Goal: Transaction & Acquisition: Purchase product/service

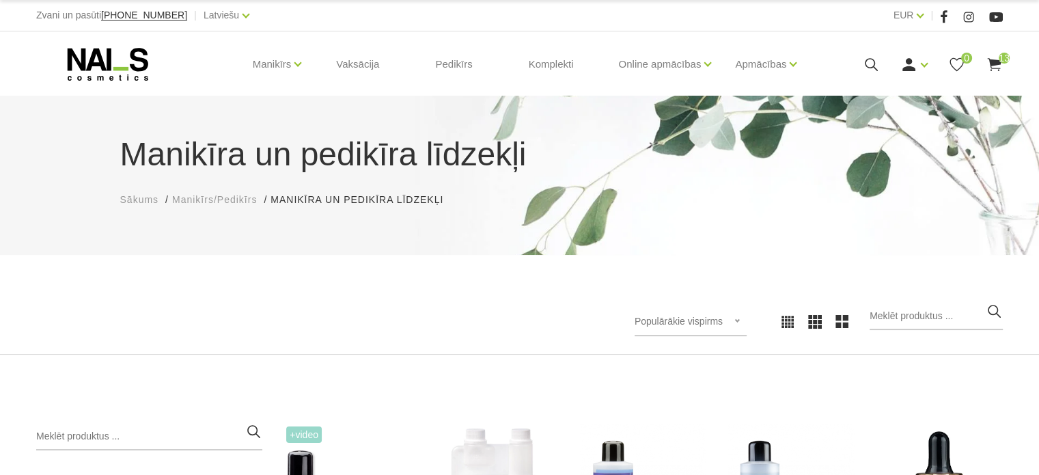
click at [996, 67] on icon at bounding box center [993, 64] width 17 height 17
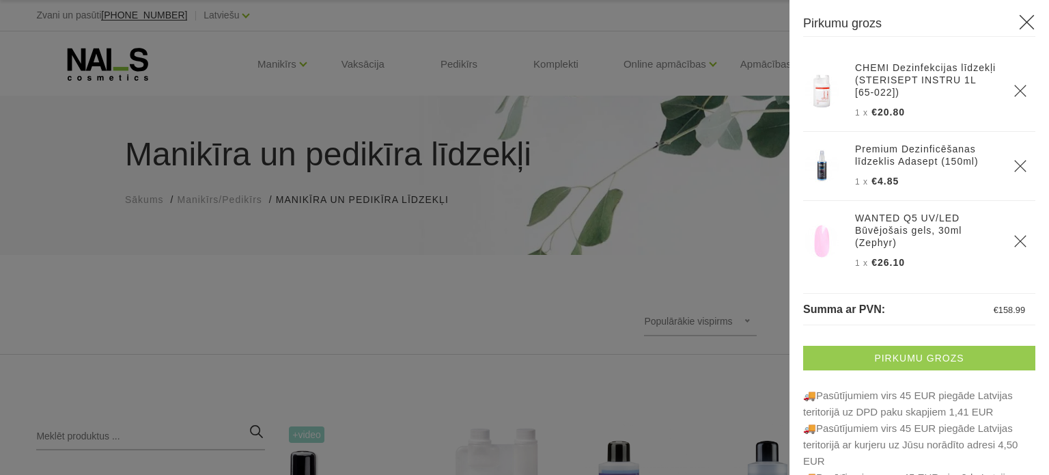
click at [862, 352] on link "Pirkumu grozs" at bounding box center [919, 358] width 232 height 25
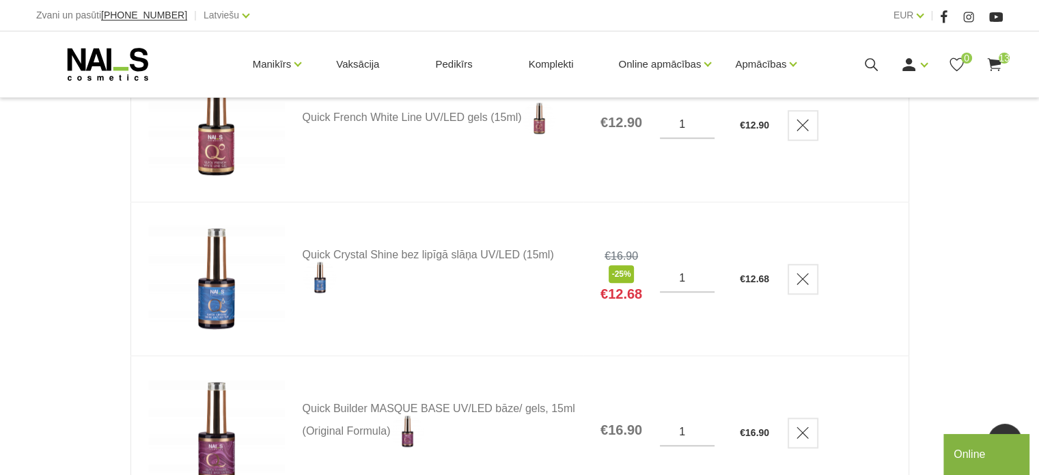
scroll to position [1202, 0]
click at [809, 272] on use "Delete" at bounding box center [803, 277] width 12 height 12
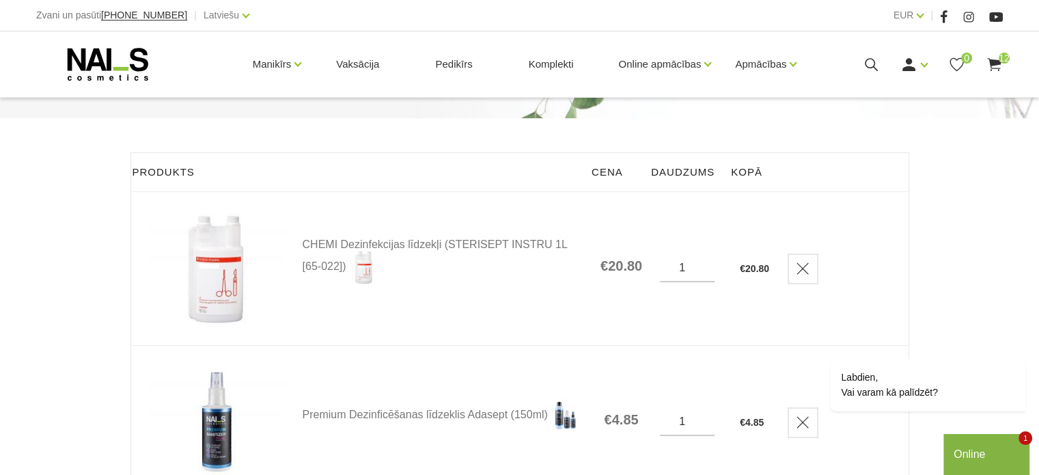
scroll to position [164, 0]
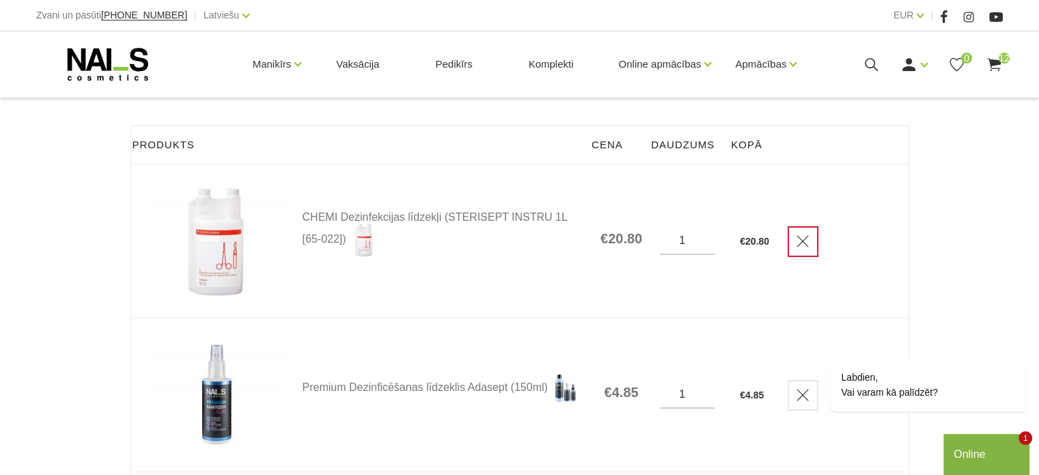
click at [798, 233] on link "Delete" at bounding box center [802, 241] width 31 height 31
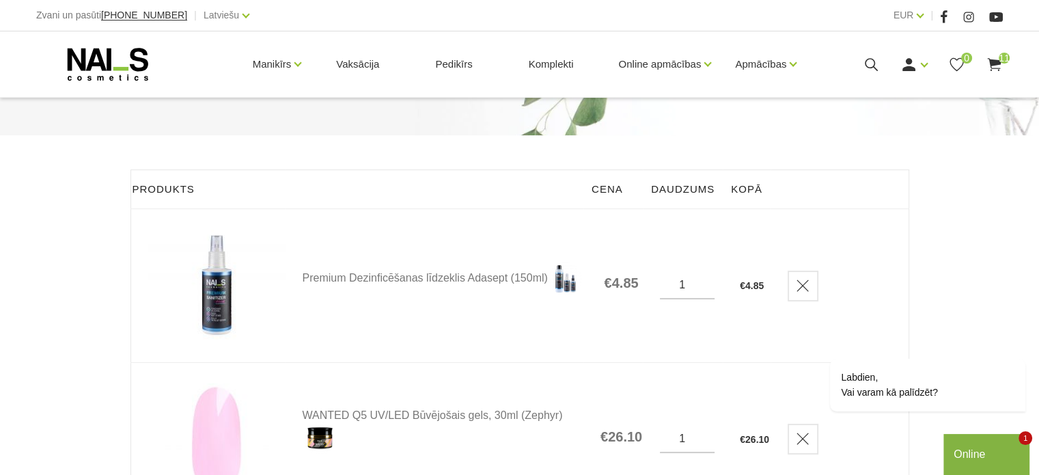
scroll to position [109, 0]
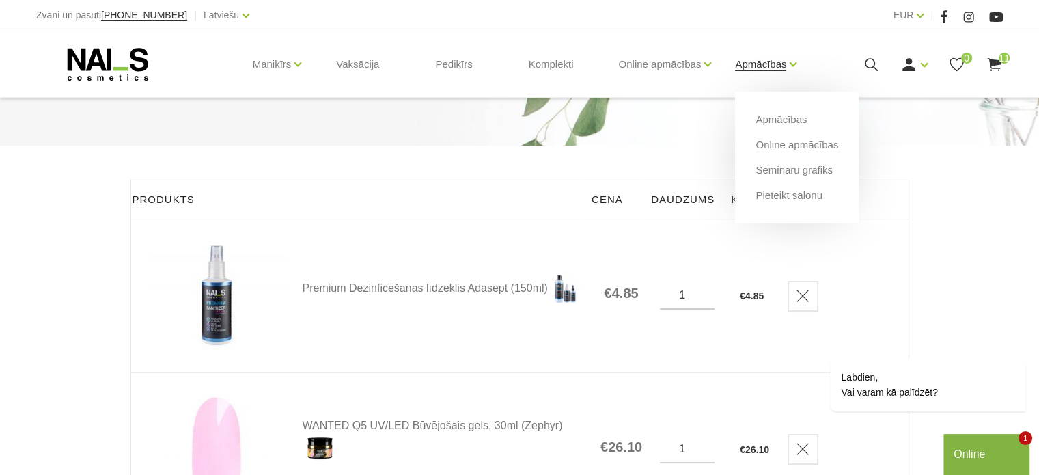
click at [762, 56] on link "Apmācības" at bounding box center [760, 64] width 51 height 55
click at [779, 112] on link "Apmācības" at bounding box center [780, 119] width 51 height 15
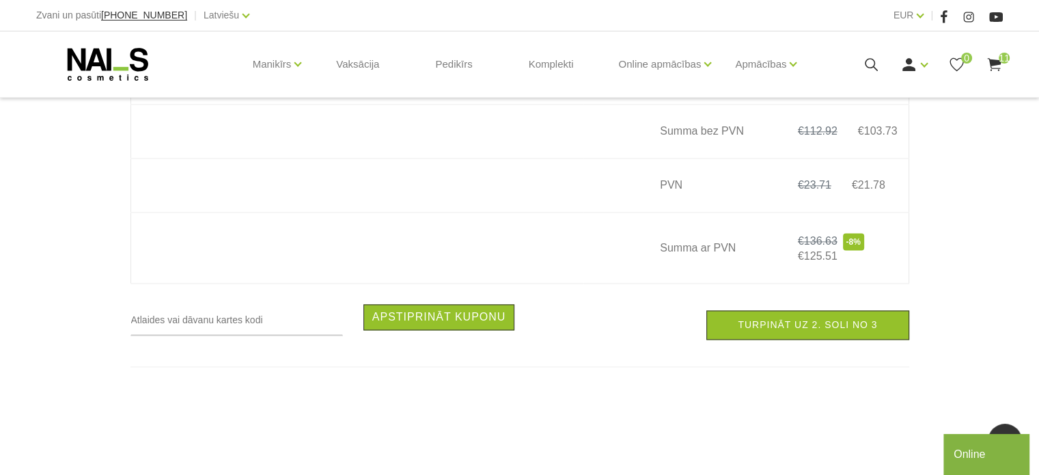
scroll to position [1912, 0]
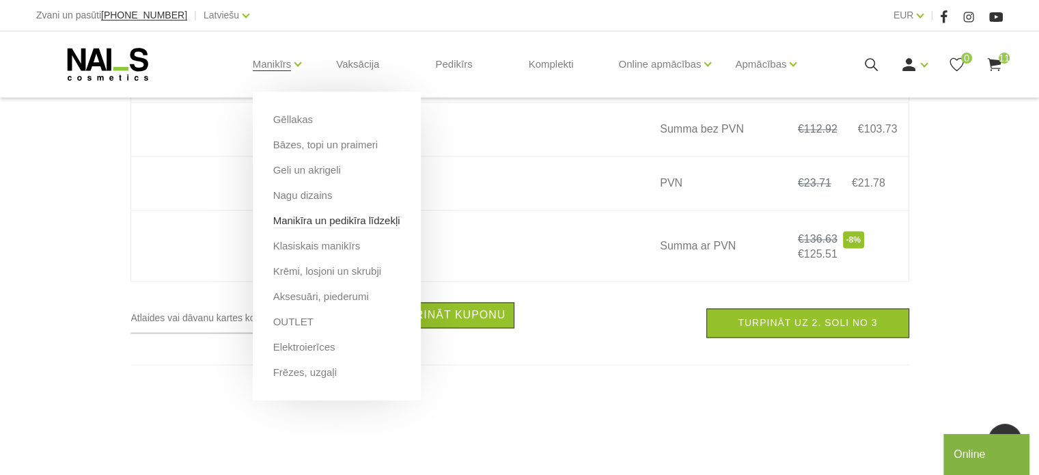
click at [311, 218] on link "Manikīra un pedikīra līdzekļi" at bounding box center [336, 220] width 127 height 15
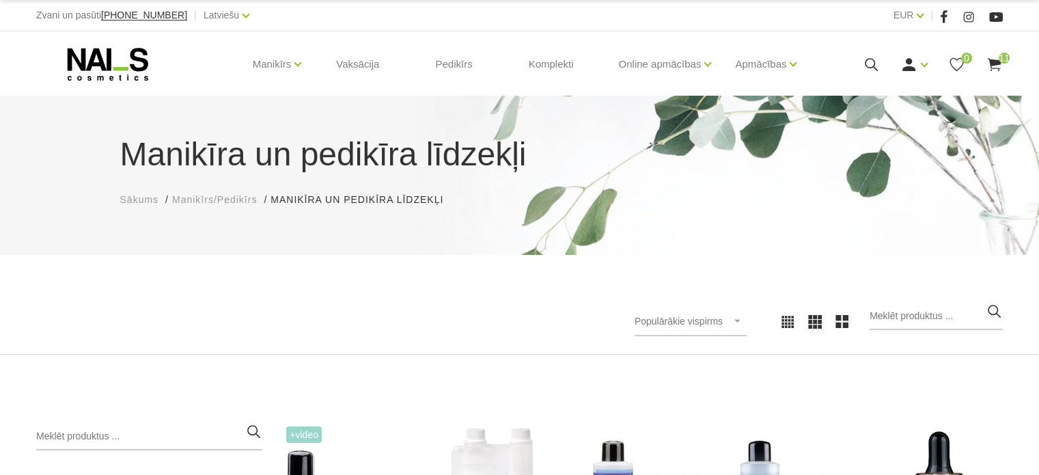
click at [365, 306] on div "Populārākie vispirms Jaunumi Lētākais vispirms Dārgākais vispirms Populārākie v…" at bounding box center [519, 322] width 987 height 38
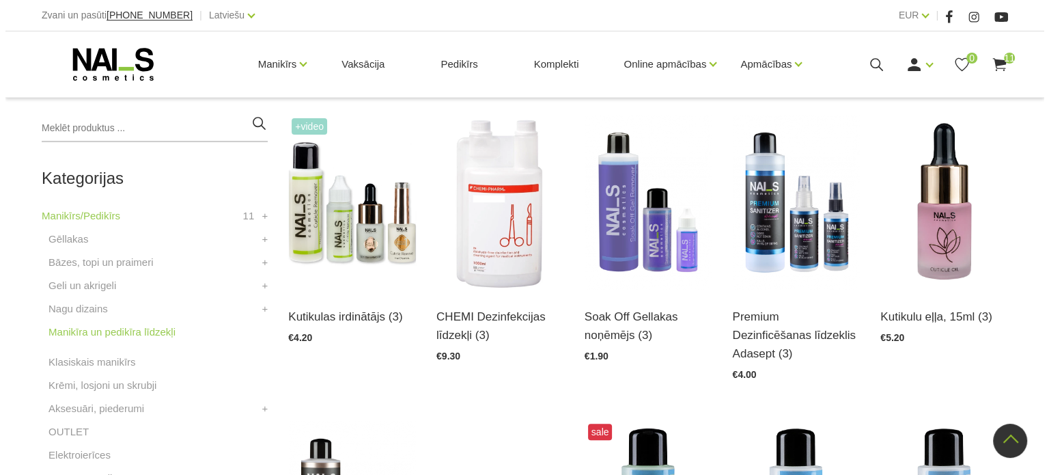
scroll to position [300, 0]
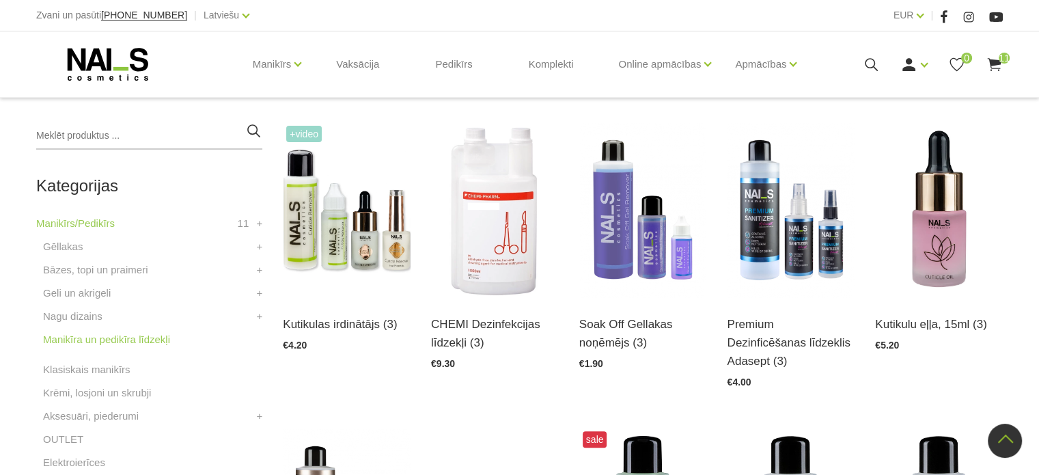
click at [990, 70] on use at bounding box center [994, 64] width 14 height 13
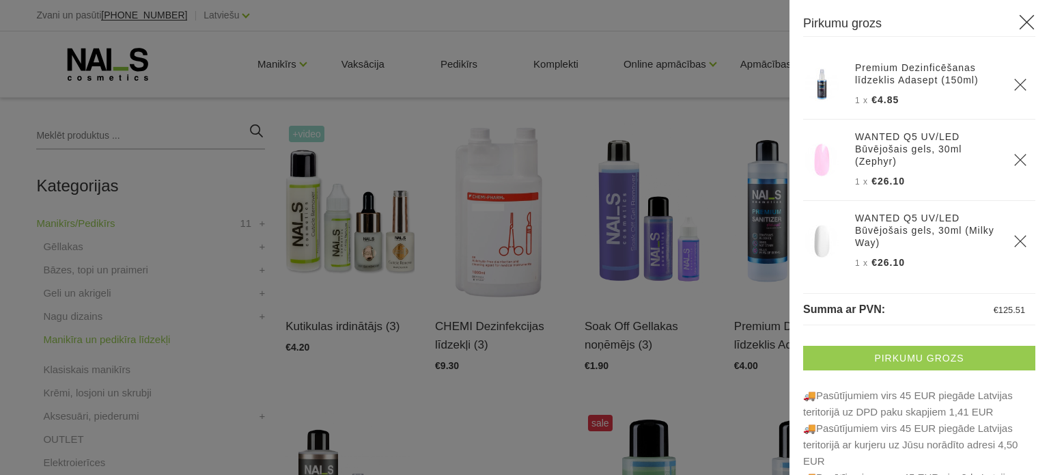
click at [959, 358] on link "Pirkumu grozs" at bounding box center [919, 358] width 232 height 25
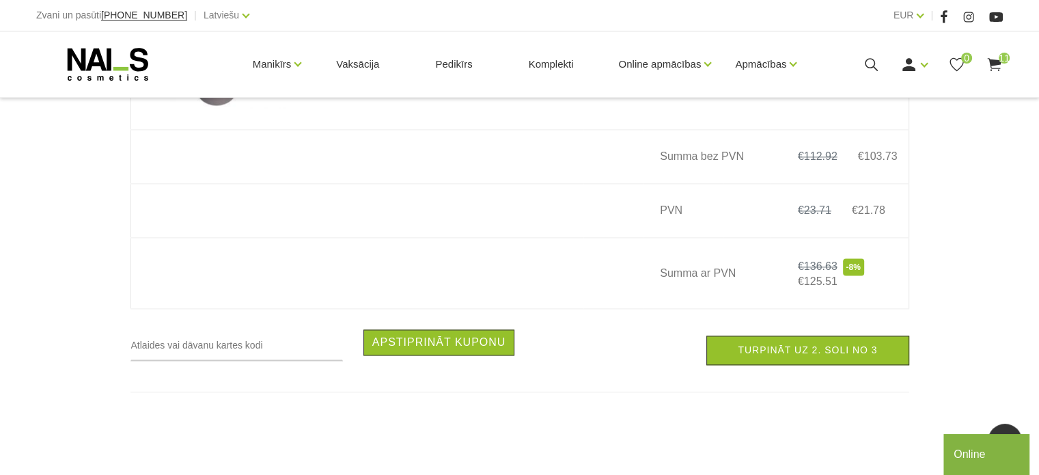
scroll to position [1857, 0]
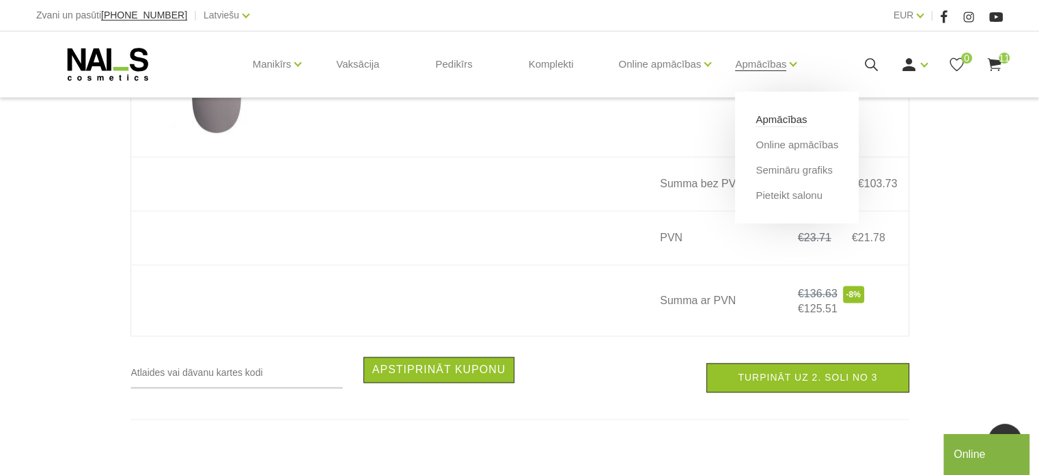
click at [766, 123] on link "Apmācības" at bounding box center [780, 119] width 51 height 15
